Goal: Task Accomplishment & Management: Use online tool/utility

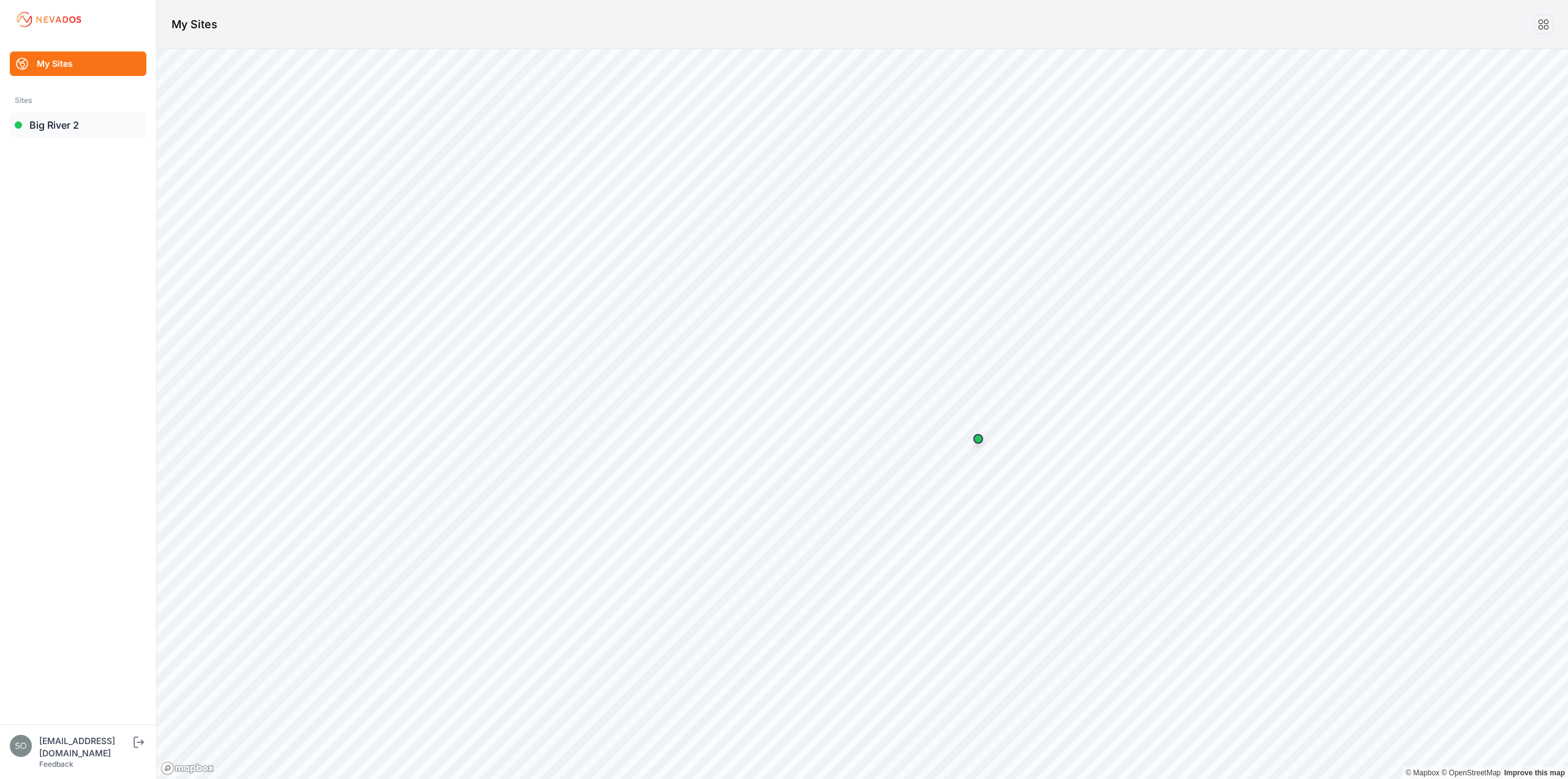
click at [55, 127] on link "Big River 2" at bounding box center [78, 125] width 136 height 25
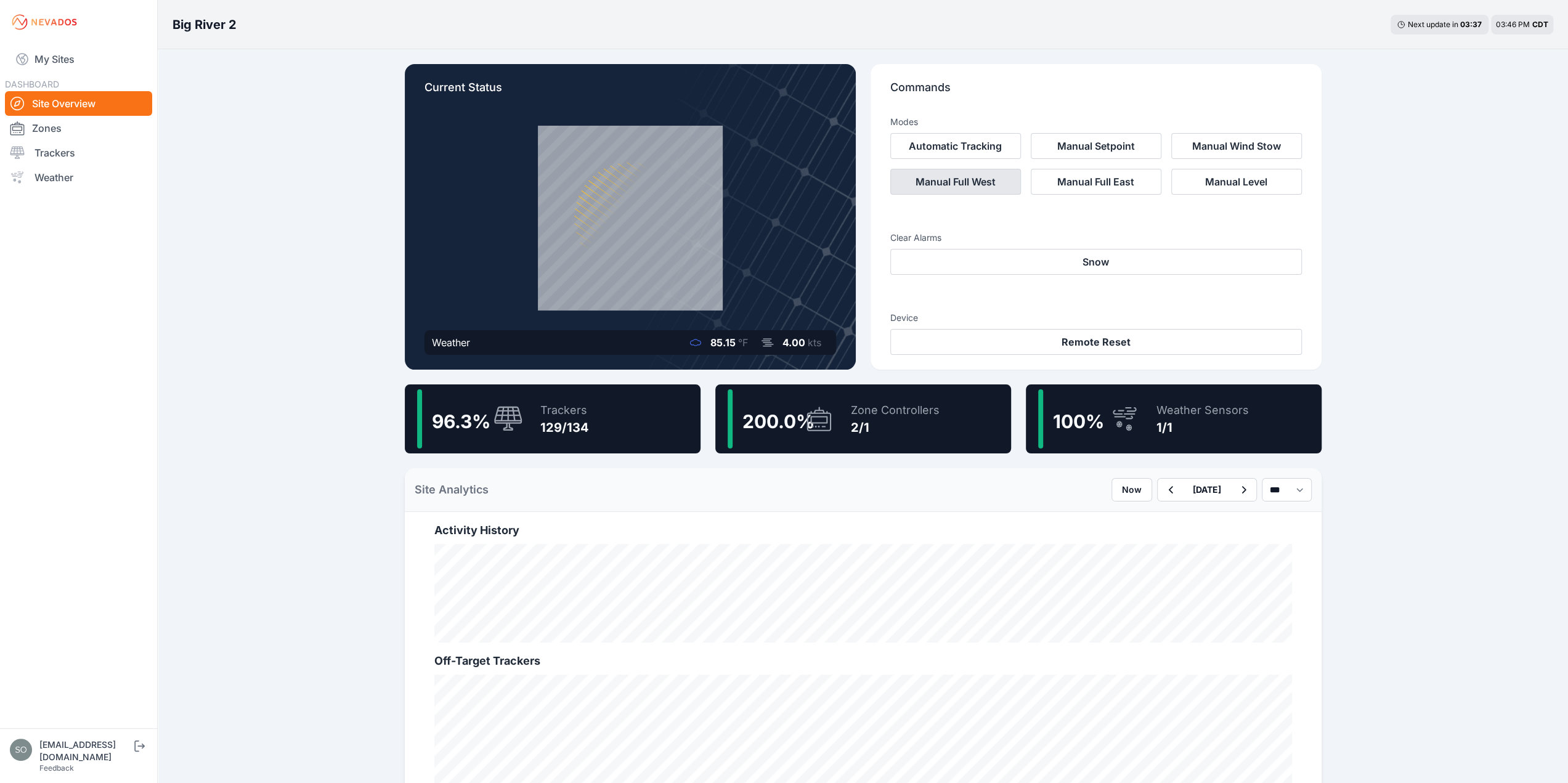
click at [972, 178] on button "Manual Full West" at bounding box center [955, 182] width 130 height 26
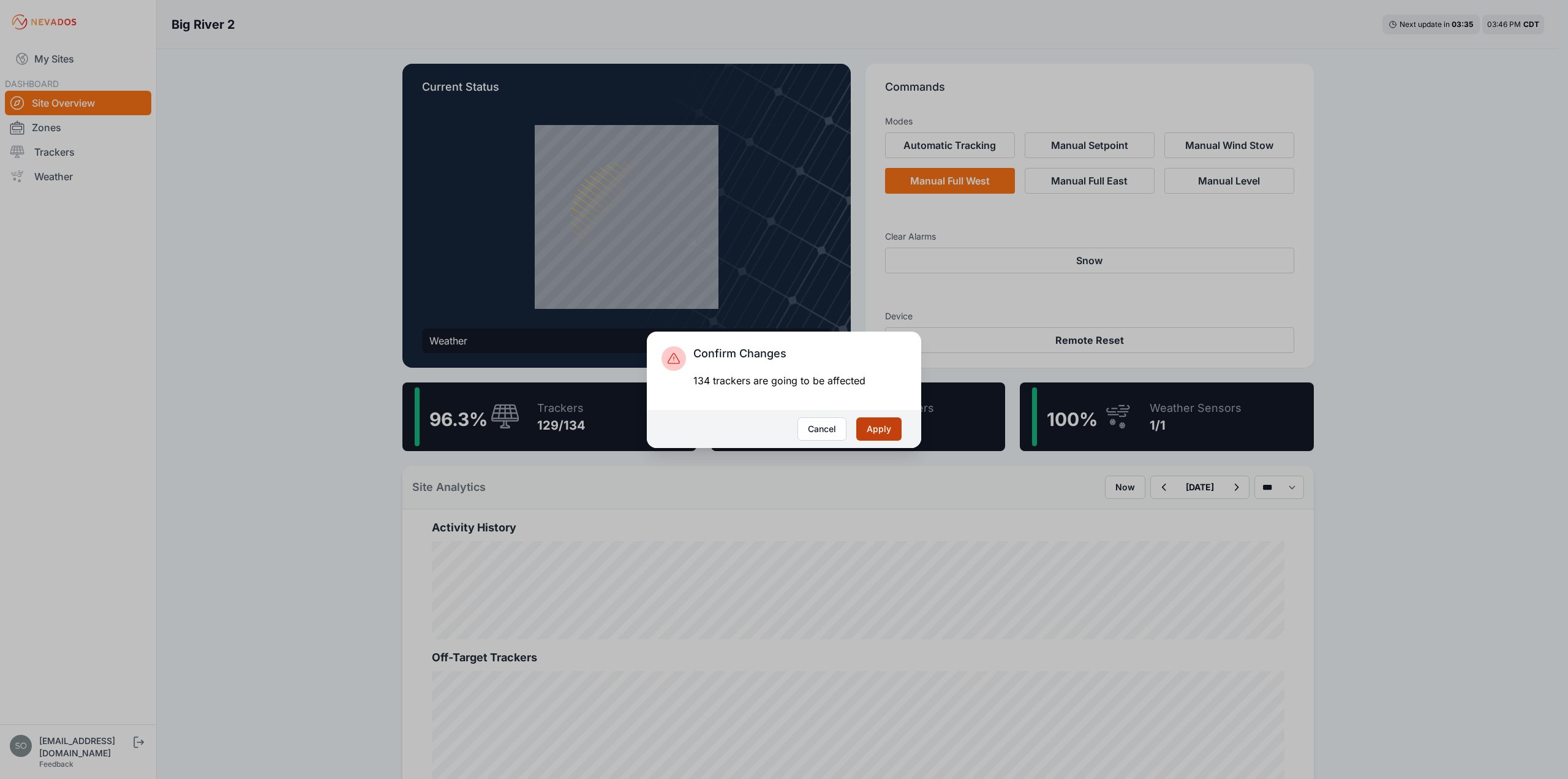
click at [876, 432] on button "Apply" at bounding box center [879, 429] width 45 height 23
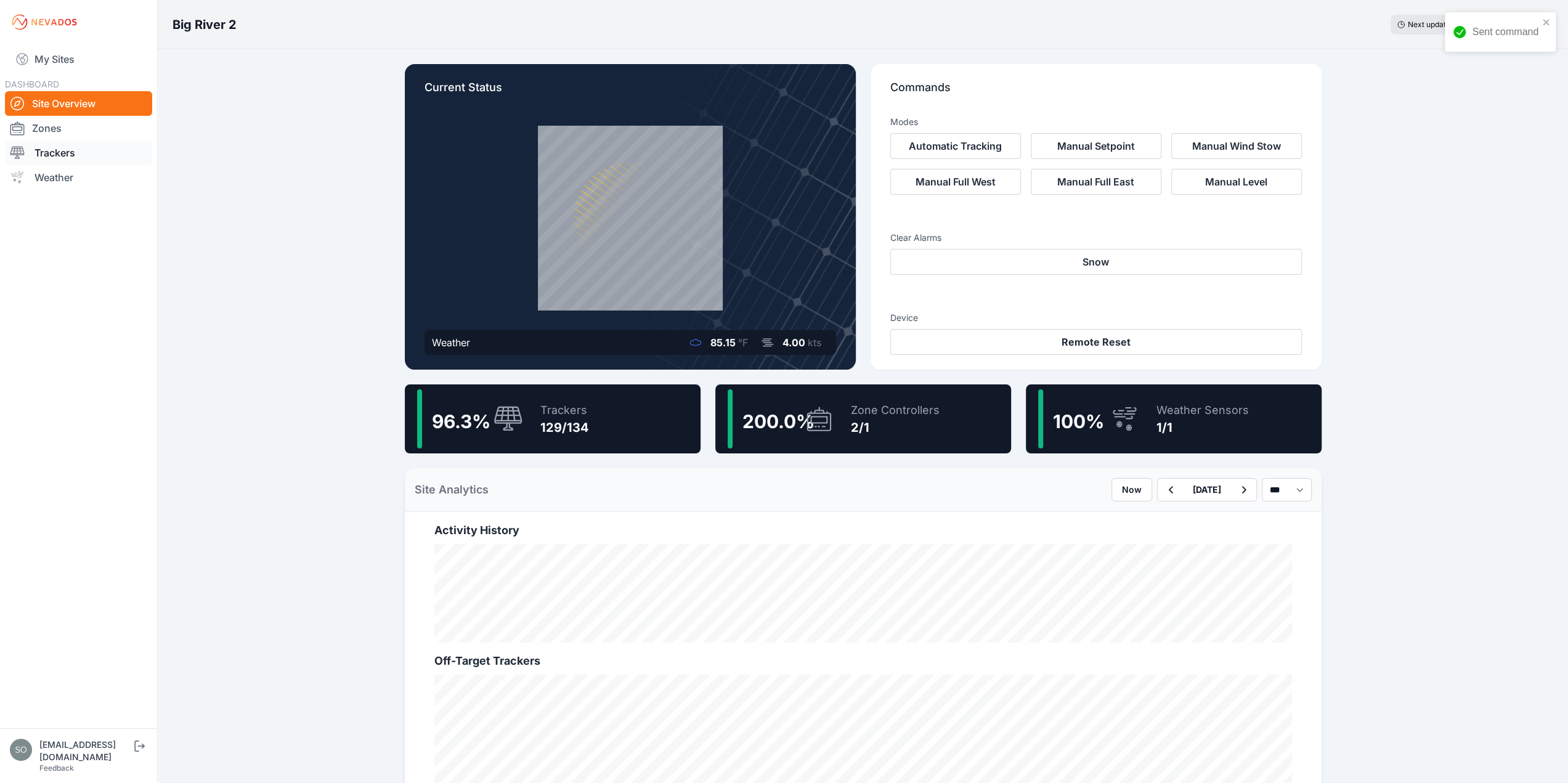
click at [80, 152] on link "Trackers" at bounding box center [78, 152] width 147 height 25
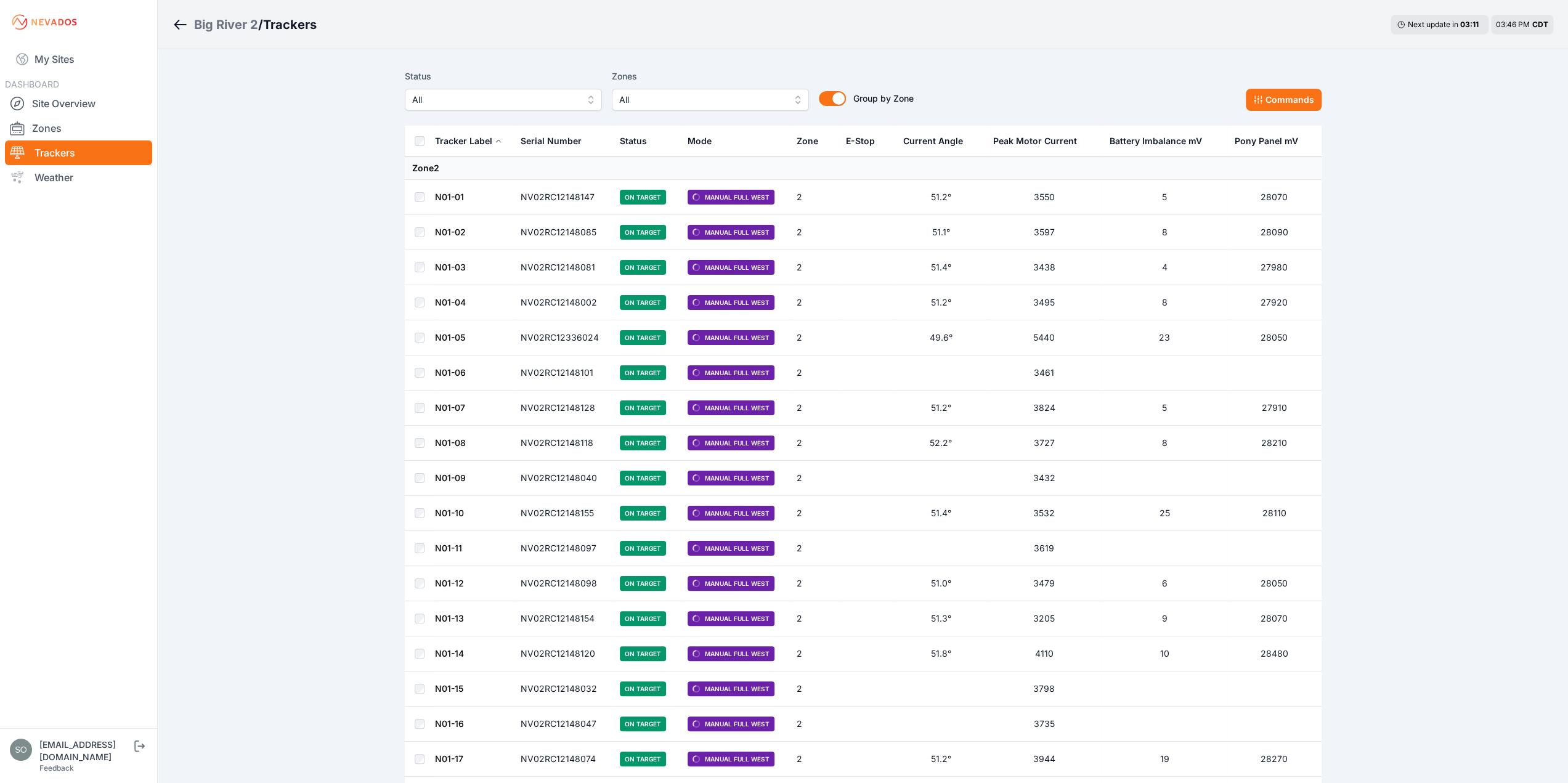
drag, startPoint x: 364, startPoint y: 478, endPoint x: 354, endPoint y: 262, distance: 216.2
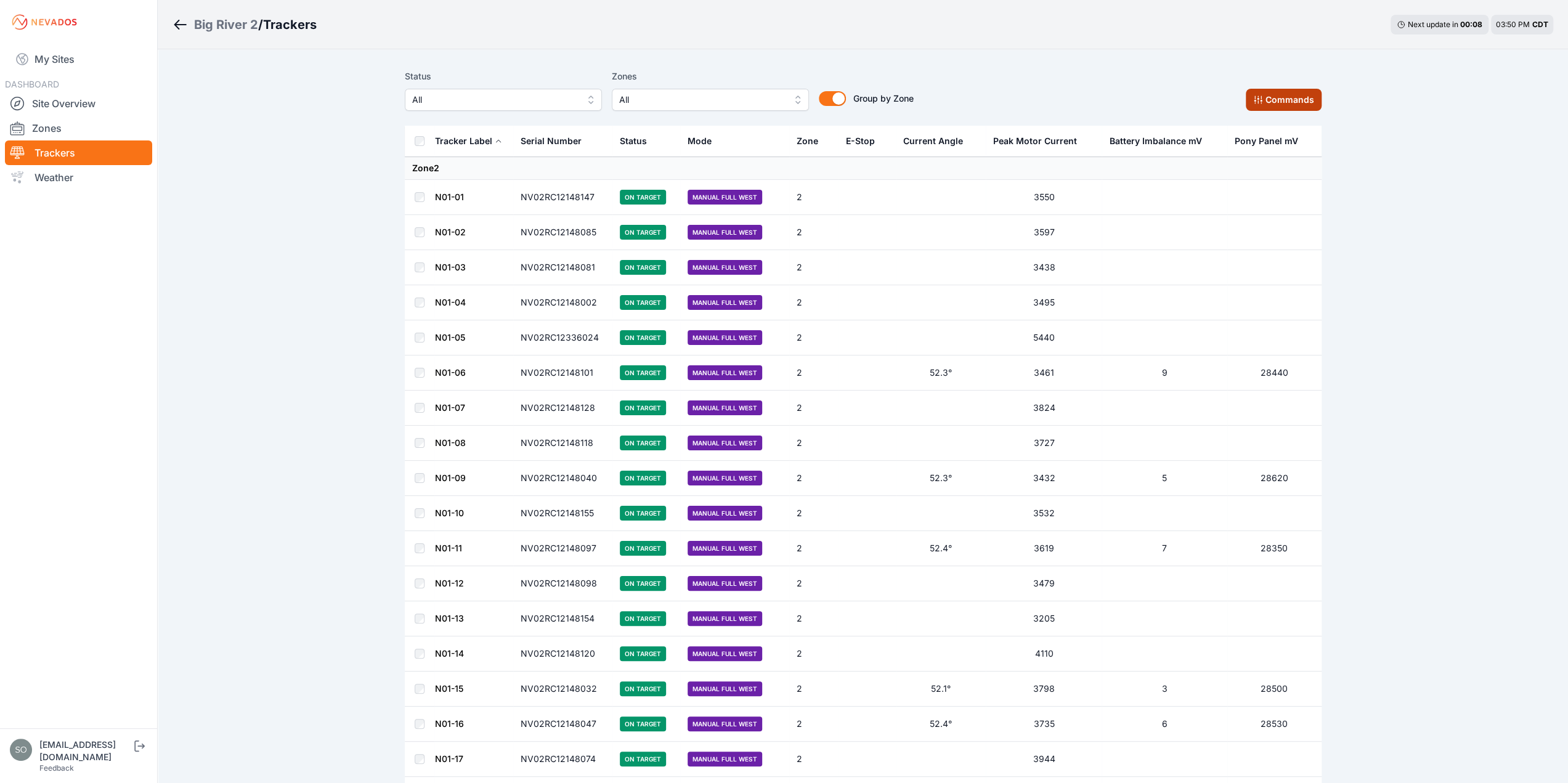
click at [1272, 99] on button "Commands" at bounding box center [1283, 99] width 76 height 22
